Goal: Information Seeking & Learning: Learn about a topic

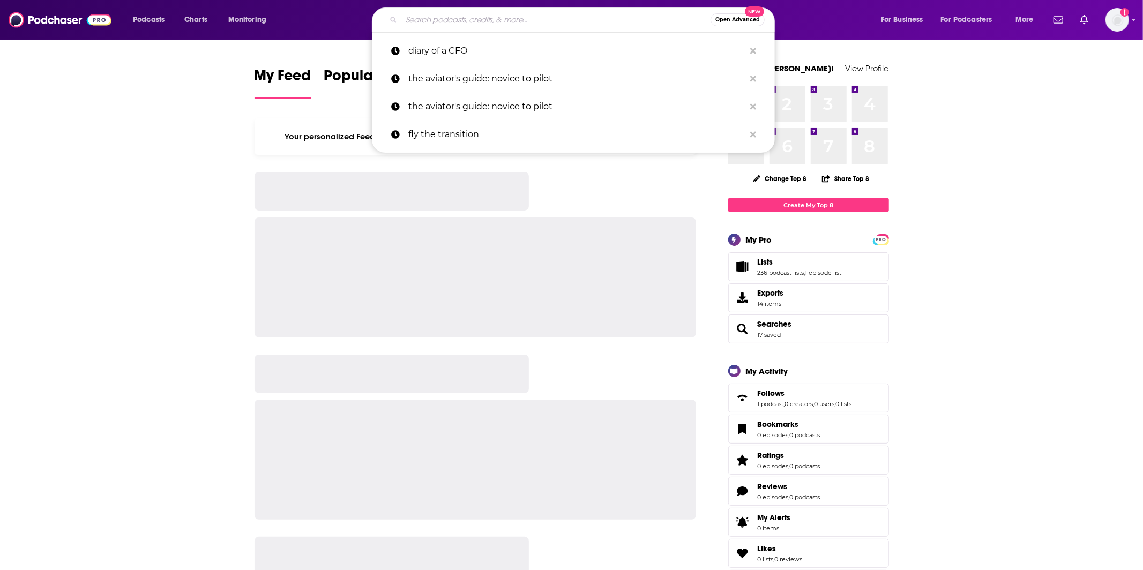
click at [490, 21] on input "Search podcasts, credits, & more..." at bounding box center [555, 19] width 309 height 17
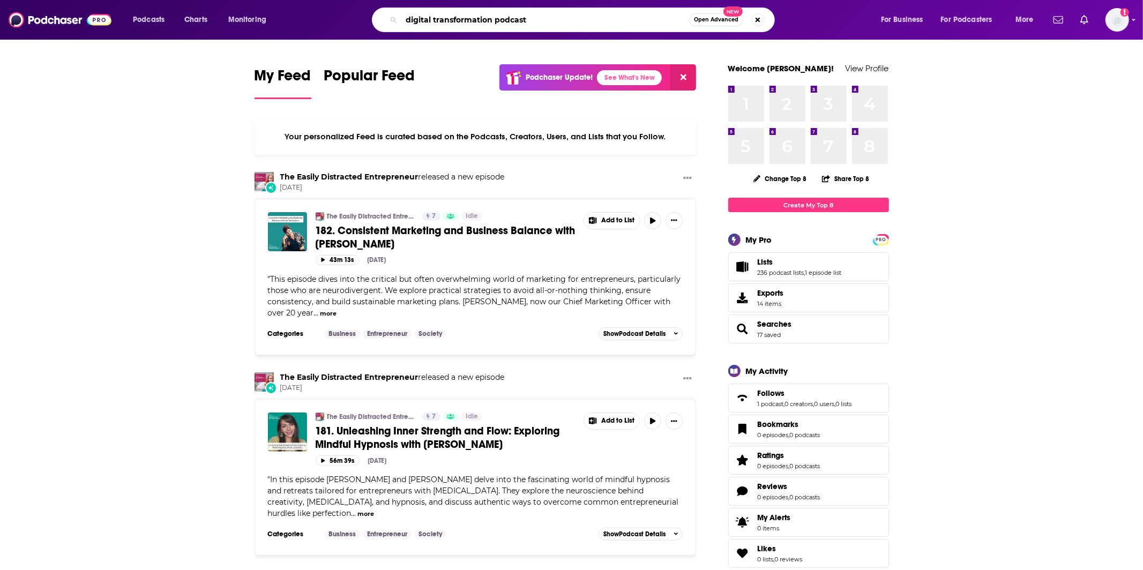
type input "digital transformation podcast"
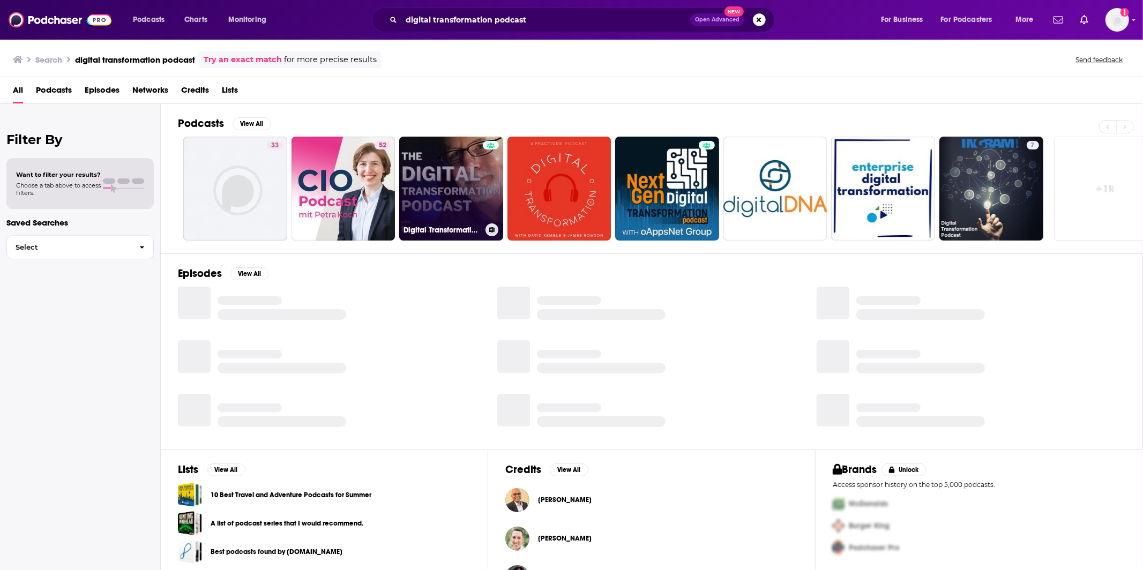
click at [452, 148] on link "Digital Transformation Podcast" at bounding box center [451, 189] width 104 height 104
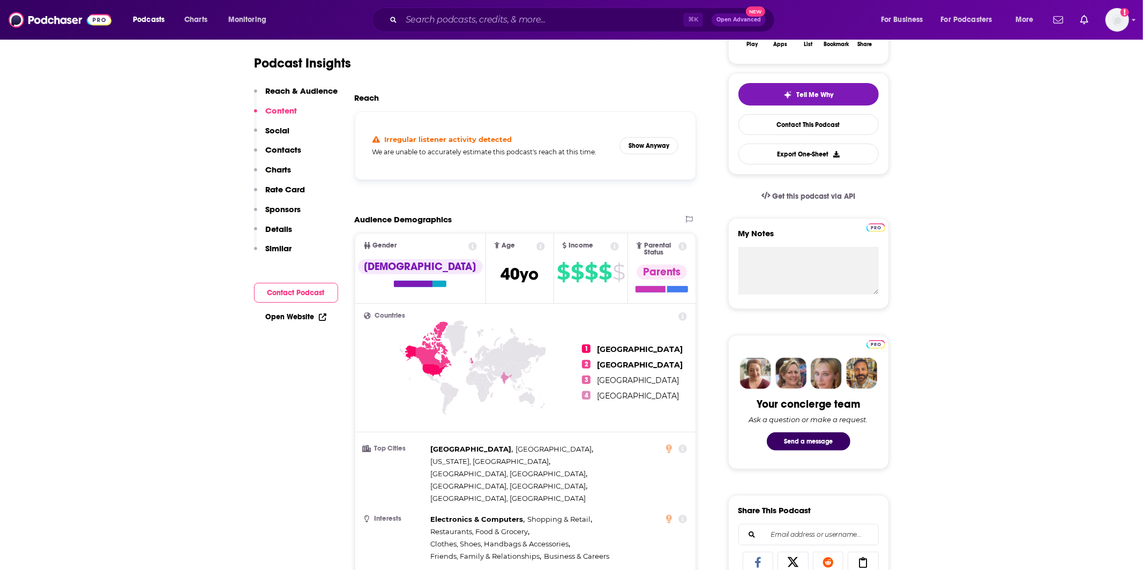
scroll to position [46, 0]
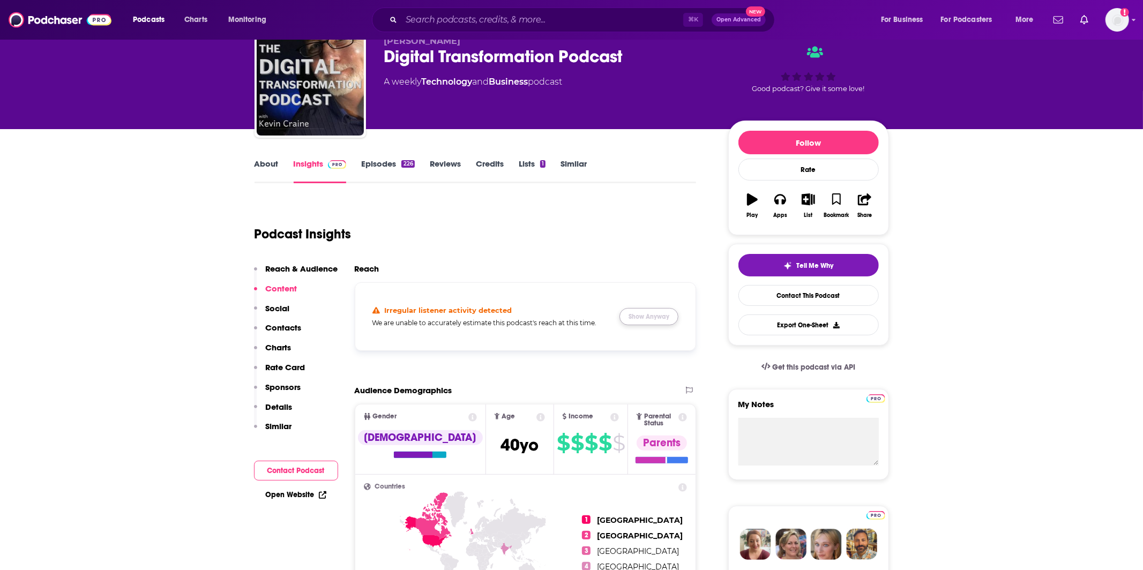
click at [649, 321] on button "Show Anyway" at bounding box center [648, 316] width 59 height 17
